Goal: Transaction & Acquisition: Obtain resource

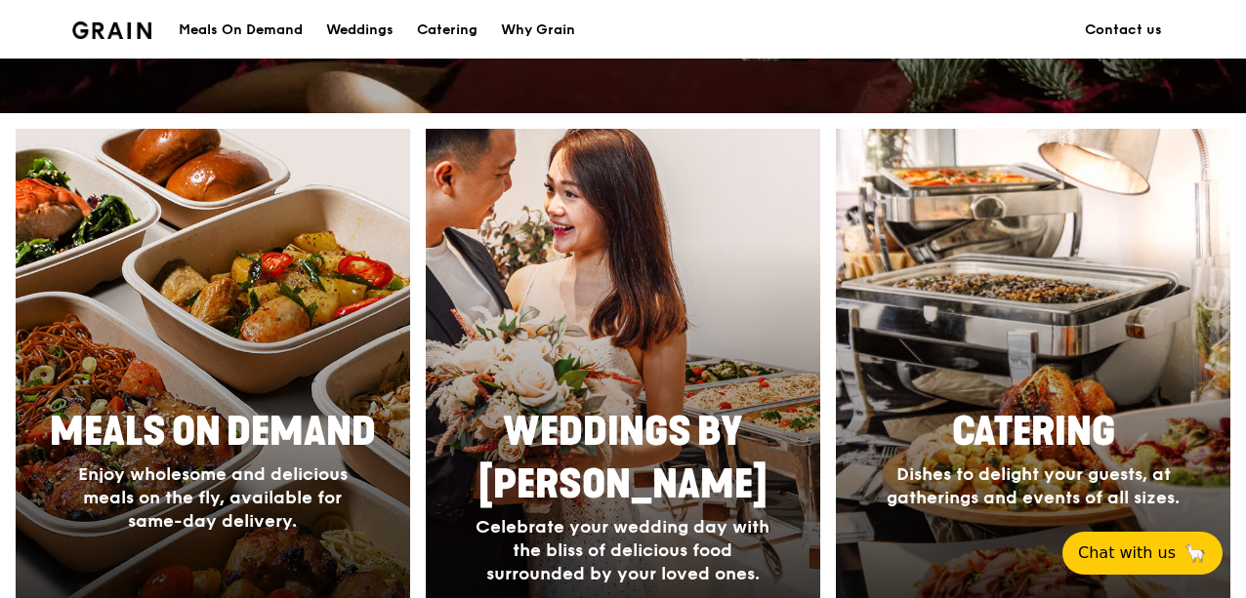
scroll to position [683, 0]
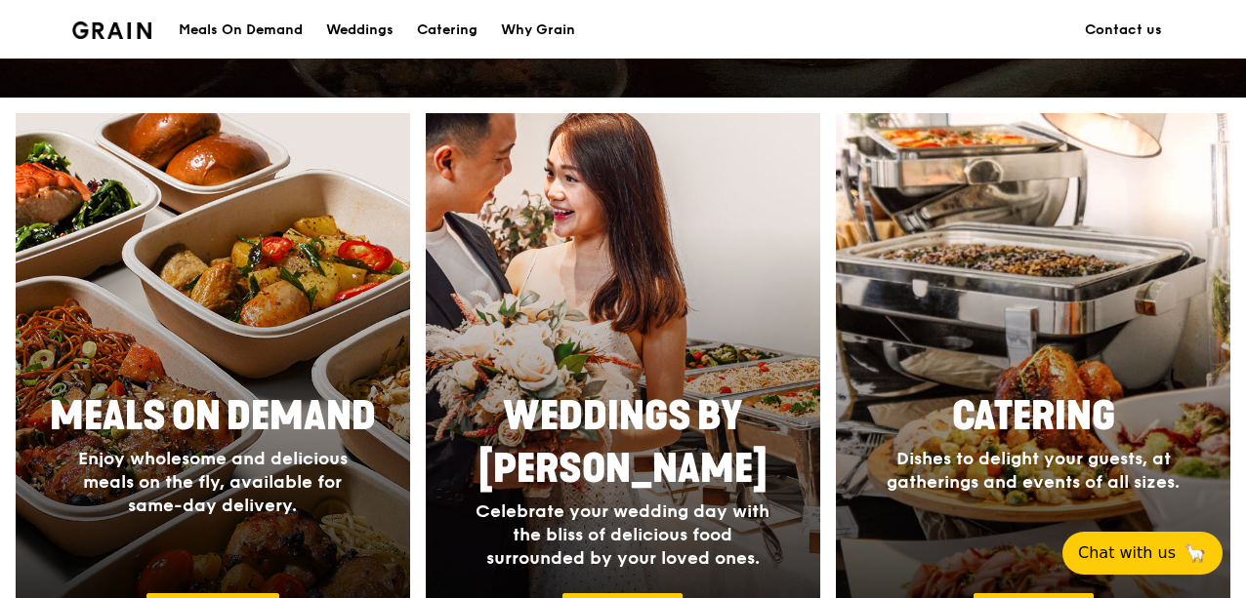
click at [982, 319] on div at bounding box center [1032, 397] width 433 height 625
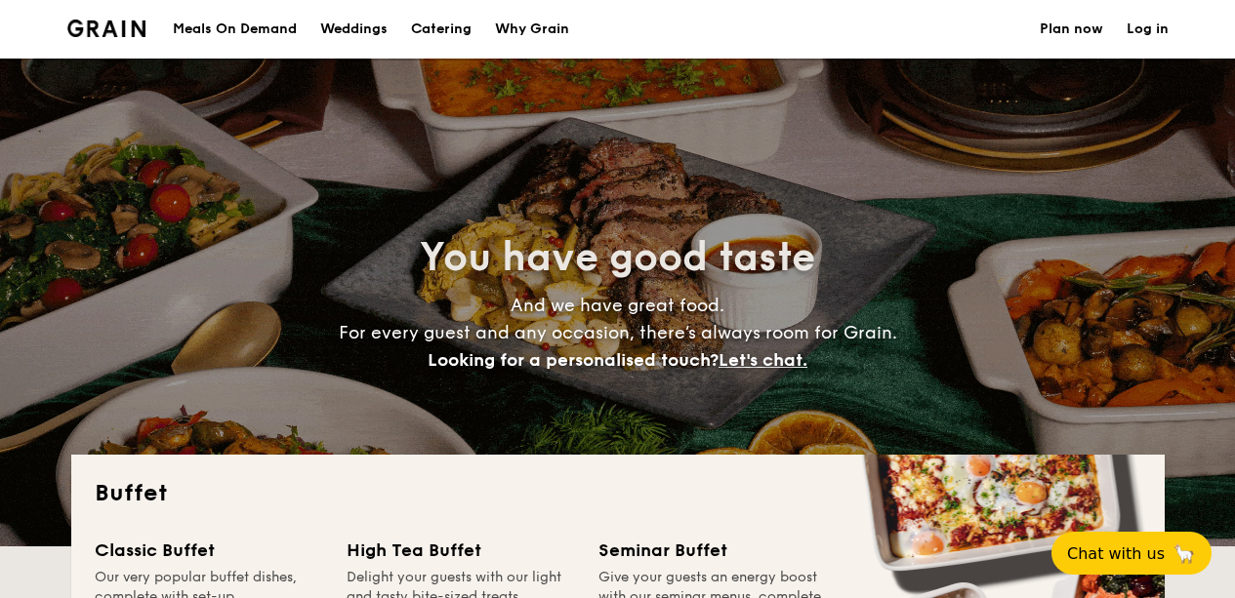
select select
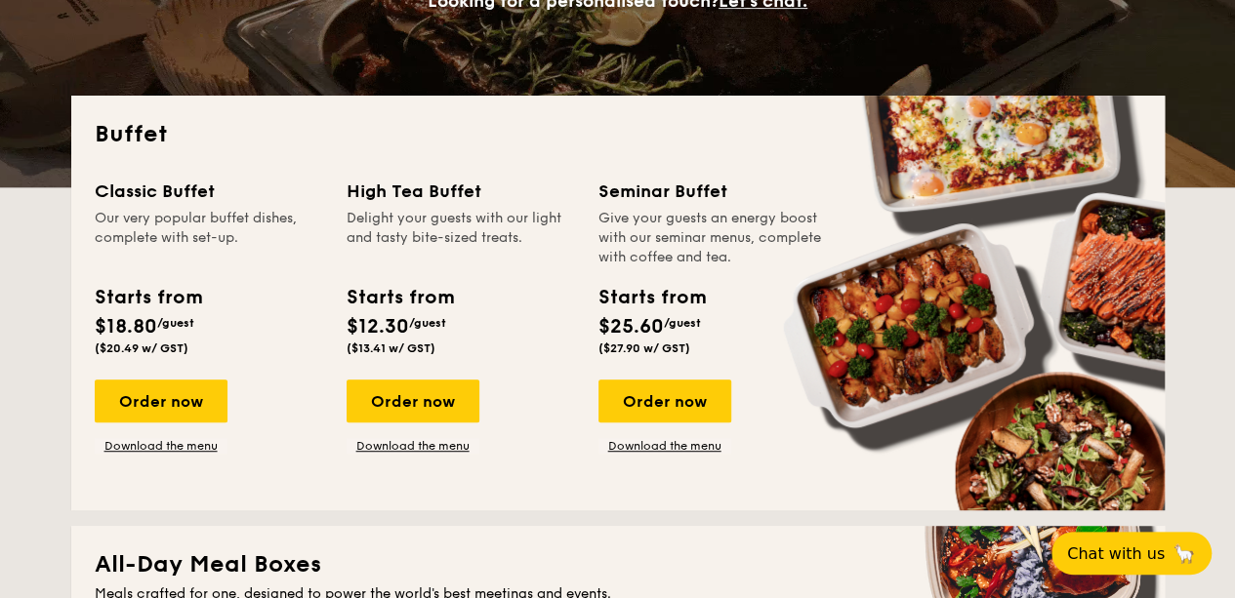
scroll to position [391, 0]
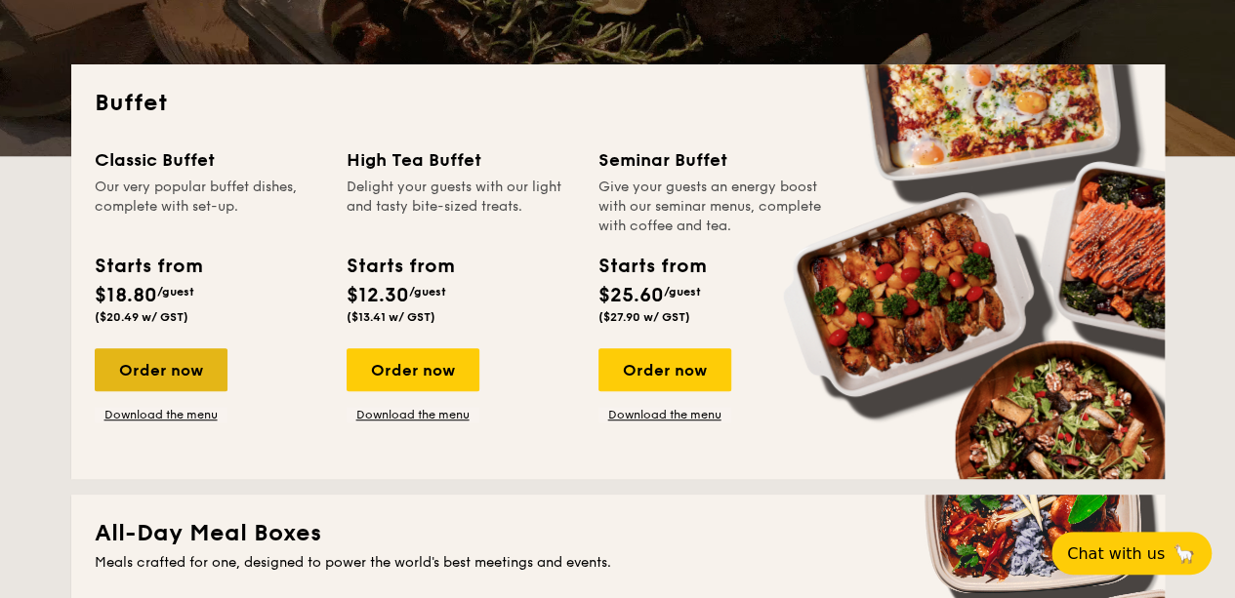
click at [203, 360] on div "Order now" at bounding box center [161, 370] width 133 height 43
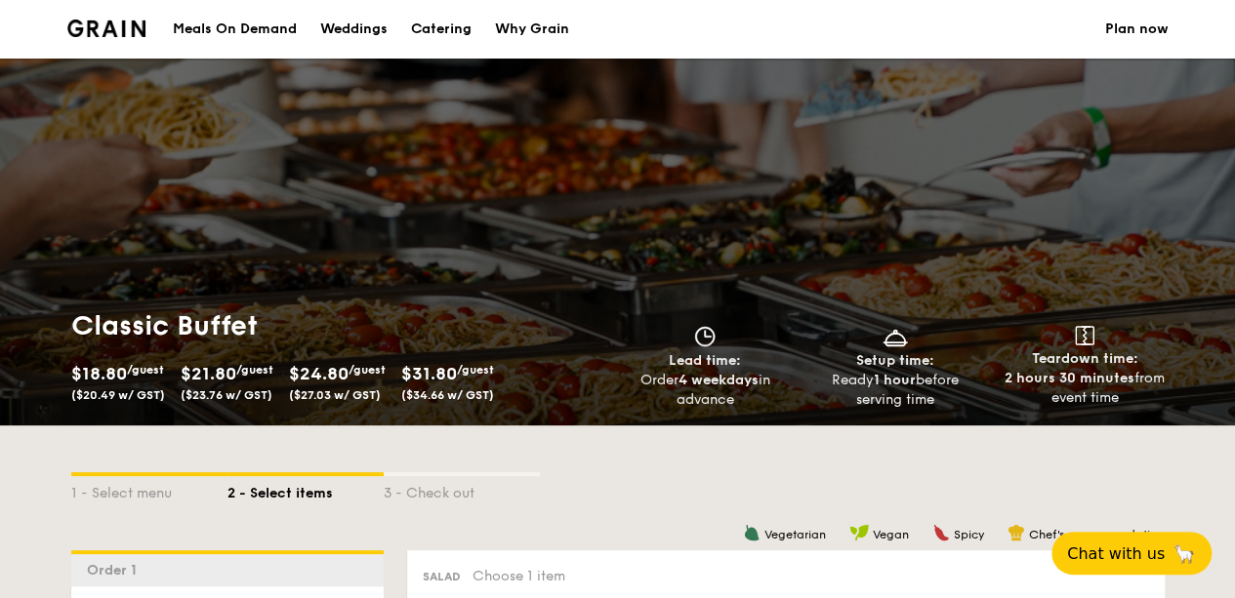
select select
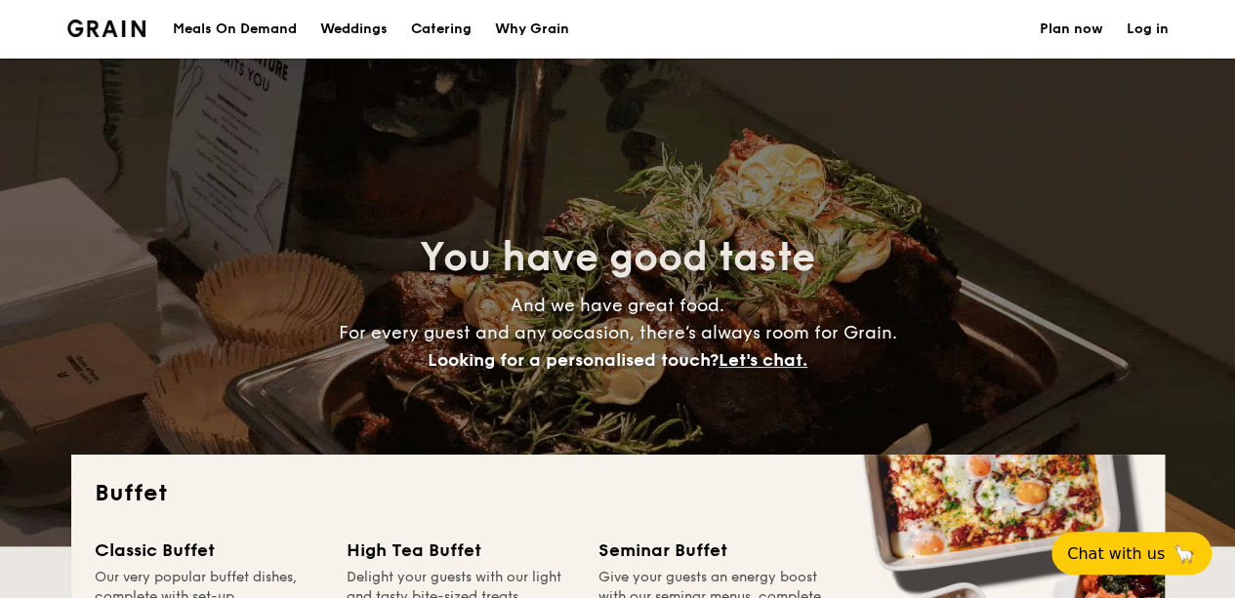
scroll to position [391, 0]
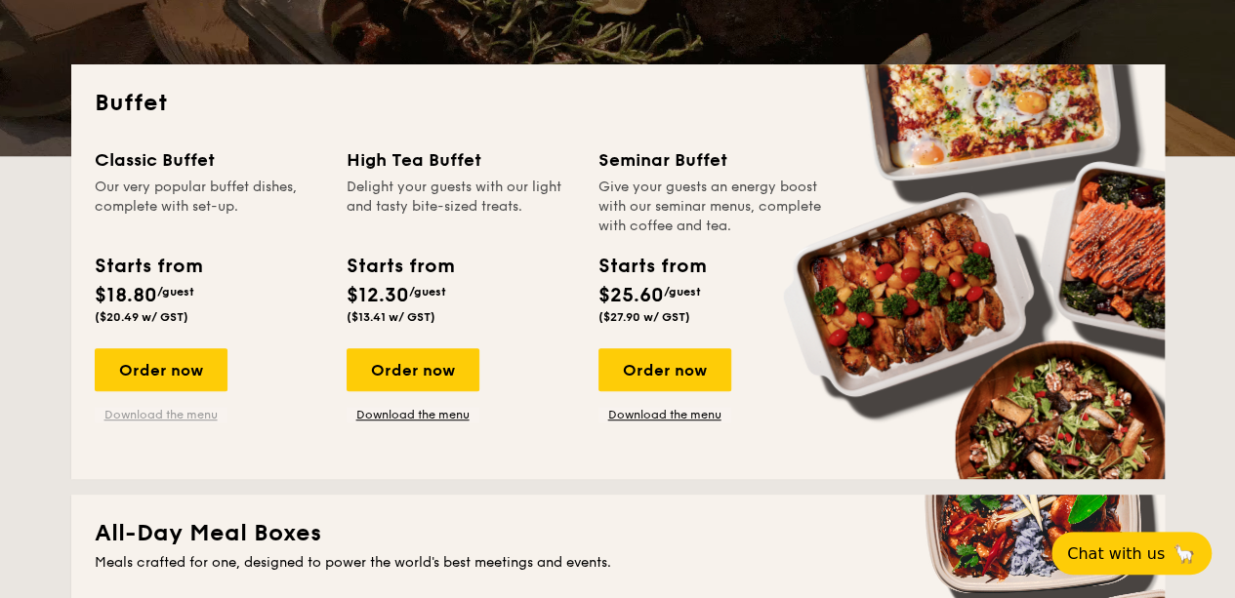
click at [152, 415] on link "Download the menu" at bounding box center [161, 415] width 133 height 16
